Goal: Information Seeking & Learning: Learn about a topic

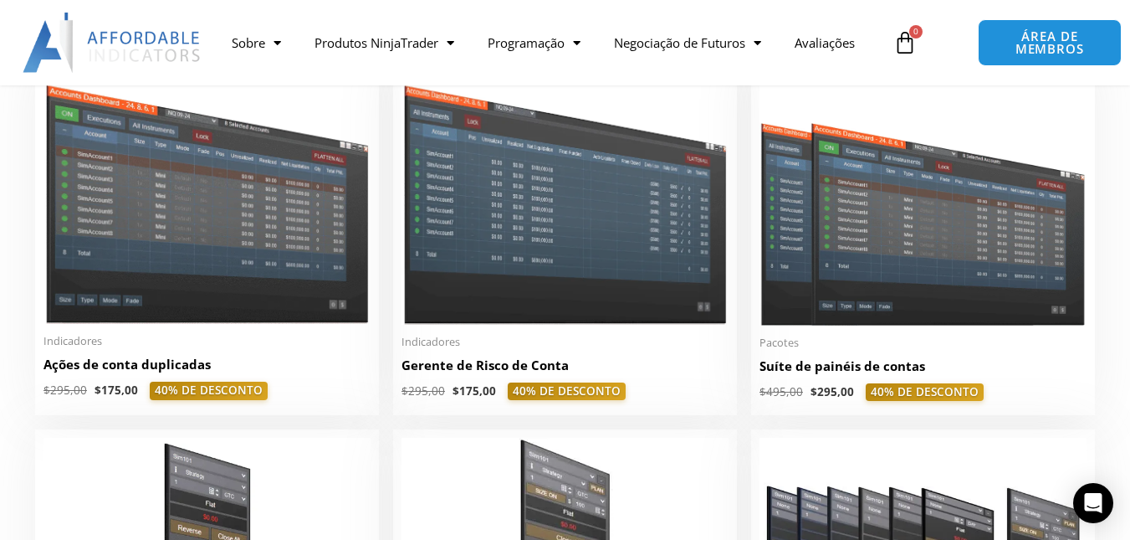
click at [944, 41] on div "Nenhum produto no carrinho. $ 0,00 0 Carrinho" at bounding box center [905, 42] width 88 height 49
